Goal: Task Accomplishment & Management: Use online tool/utility

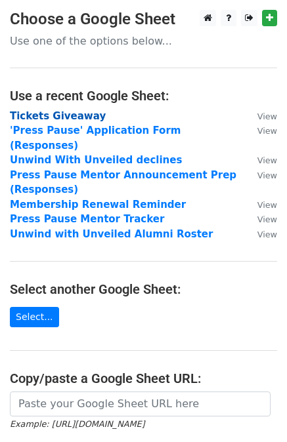
click at [41, 115] on strong "Tickets Giveaway" at bounding box center [58, 116] width 96 height 12
click at [41, 118] on strong "Tickets Giveaway" at bounding box center [58, 116] width 96 height 12
click at [31, 118] on strong "Tickets Giveaway" at bounding box center [58, 116] width 96 height 12
click at [61, 111] on strong "Tickets Giveaway" at bounding box center [58, 116] width 96 height 12
click at [62, 114] on strong "Tickets Giveaway" at bounding box center [58, 116] width 96 height 12
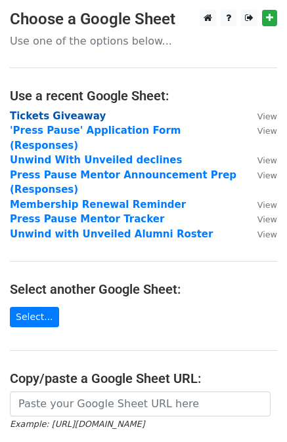
click at [62, 114] on strong "Tickets Giveaway" at bounding box center [58, 116] width 96 height 12
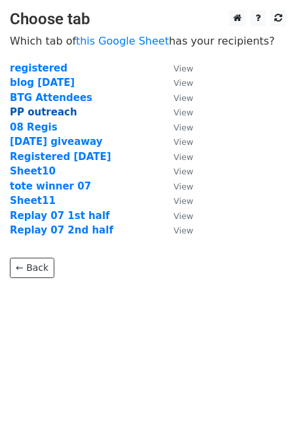
click at [32, 109] on strong "PP outreach" at bounding box center [44, 112] width 68 height 12
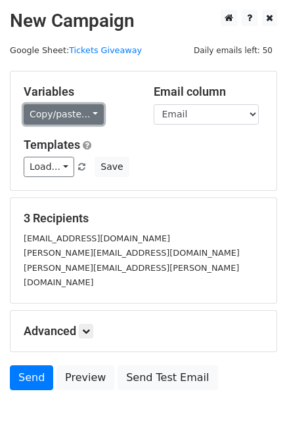
click at [39, 118] on link "Copy/paste..." at bounding box center [64, 114] width 80 height 20
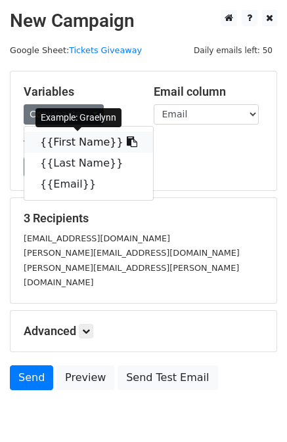
click at [47, 146] on link "{{First Name}}" at bounding box center [88, 142] width 129 height 21
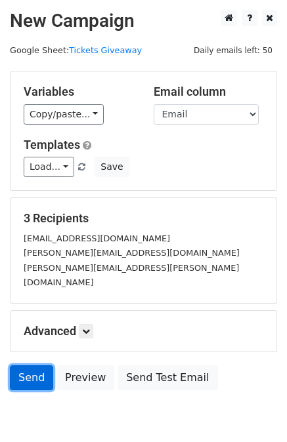
click at [23, 365] on link "Send" at bounding box center [31, 377] width 43 height 25
